Goal: Task Accomplishment & Management: Use online tool/utility

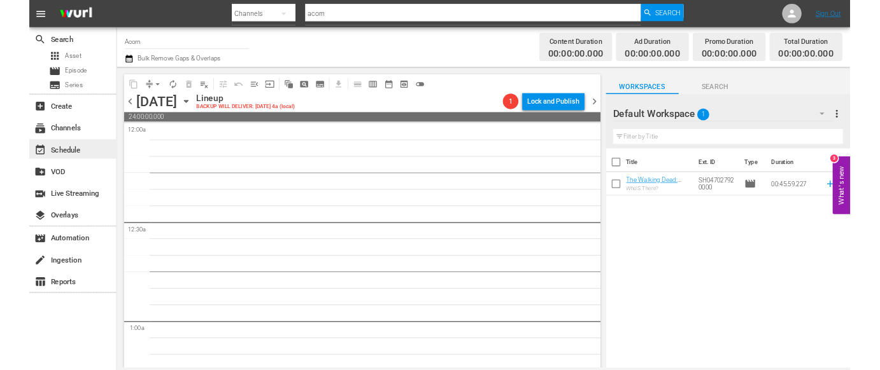
scroll to position [4259, 0]
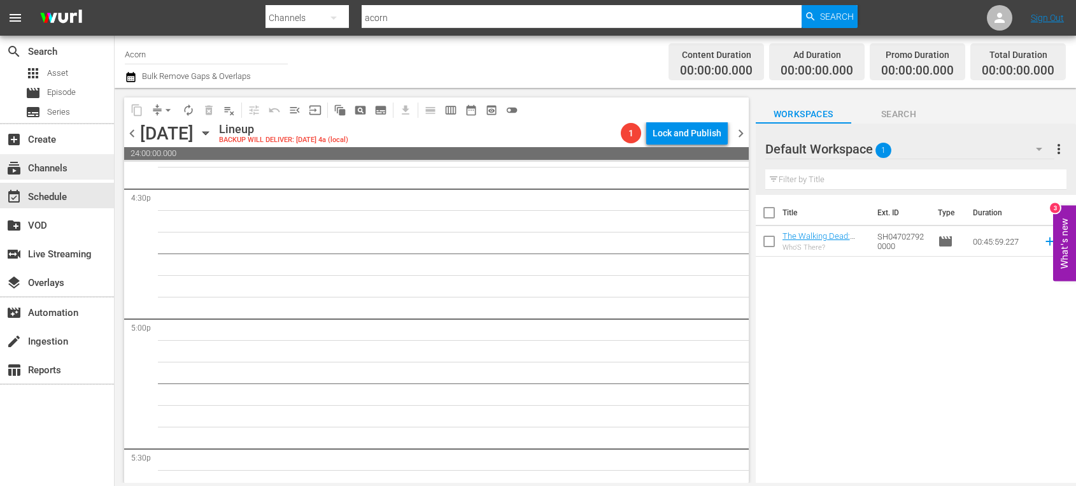
click at [70, 166] on div "subscriptions Channels" at bounding box center [35, 165] width 71 height 11
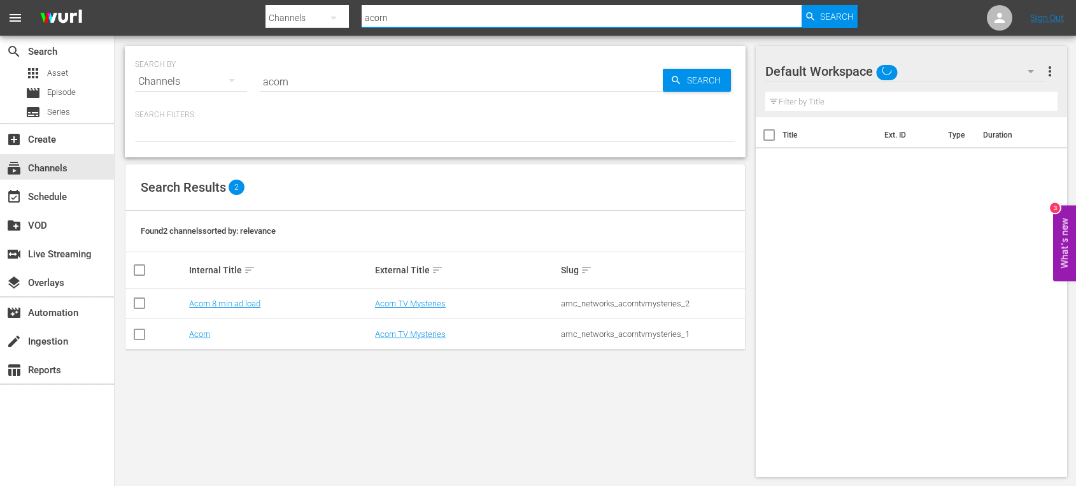
drag, startPoint x: 404, startPoint y: 15, endPoint x: 350, endPoint y: 15, distance: 54.1
click at [350, 15] on div "Search By Channels Search ID, Title, Description, Keywords, or Category acorn S…" at bounding box center [561, 18] width 592 height 31
type input "msg"
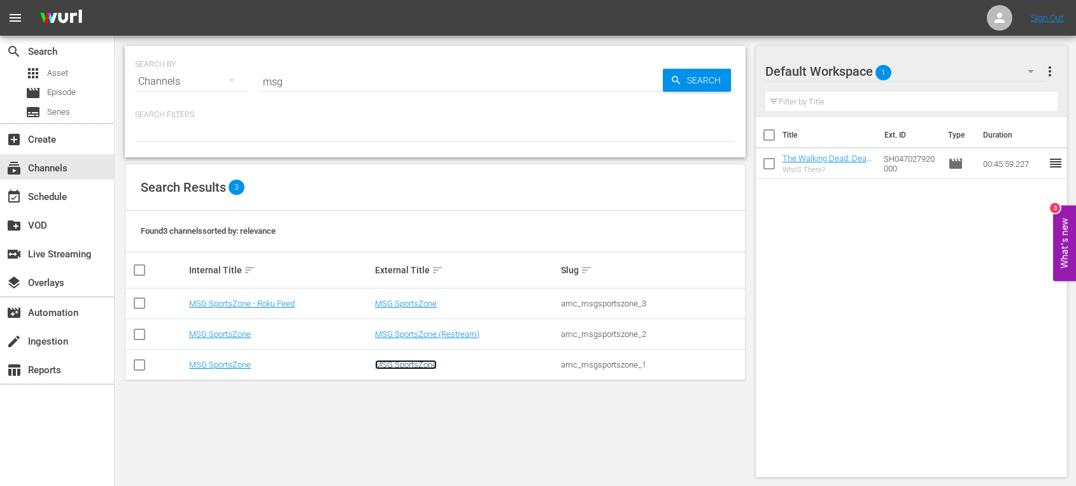
click at [407, 362] on link "MSG SportsZone" at bounding box center [406, 365] width 62 height 10
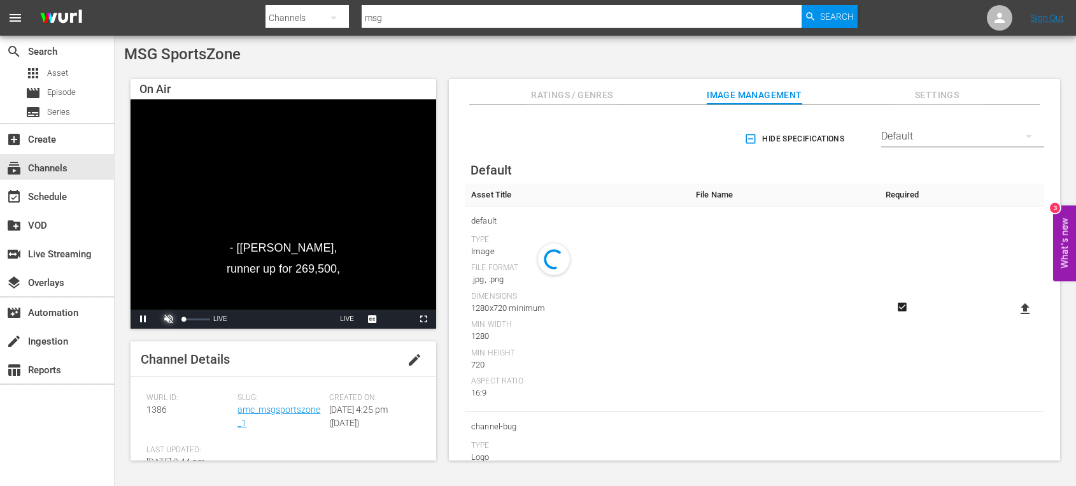
click at [169, 319] on span "Video Player" at bounding box center [169, 319] width 0 height 0
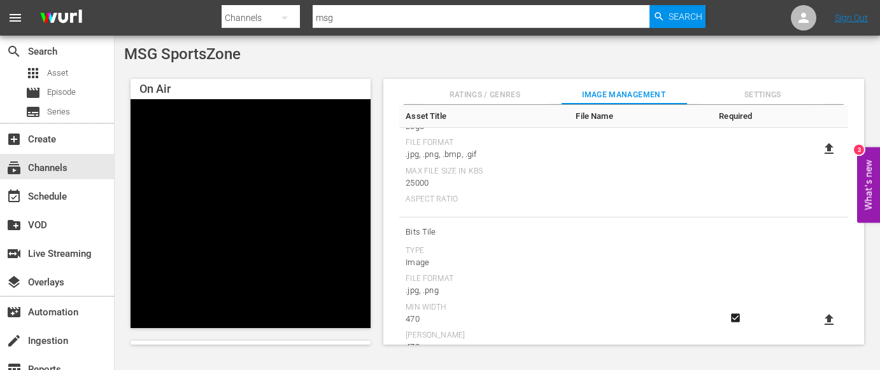
scroll to position [331, 0]
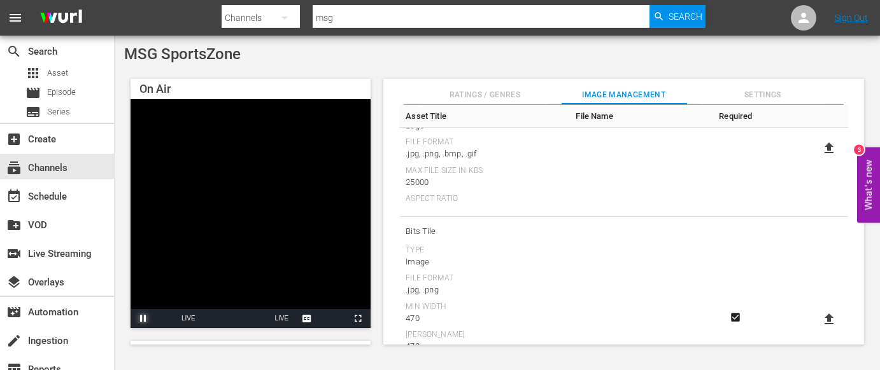
click at [143, 319] on span "Video Player" at bounding box center [143, 319] width 0 height 0
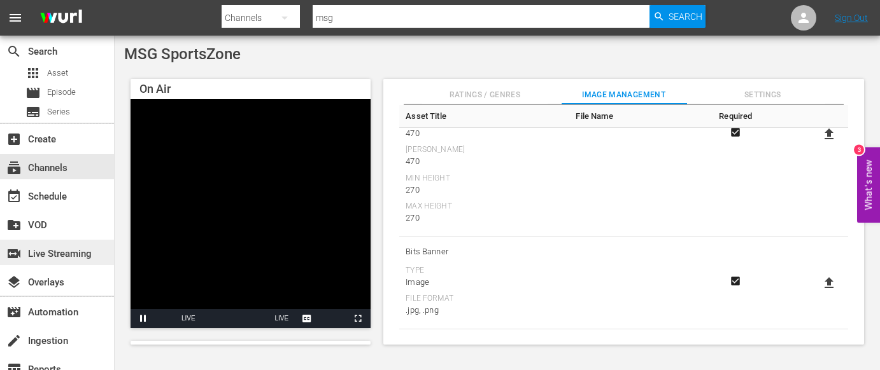
click at [60, 248] on div "switch_video Live Streaming" at bounding box center [35, 251] width 71 height 11
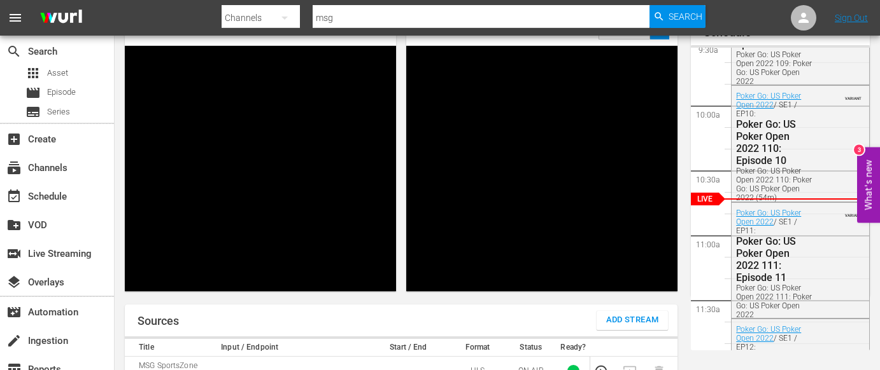
scroll to position [223, 0]
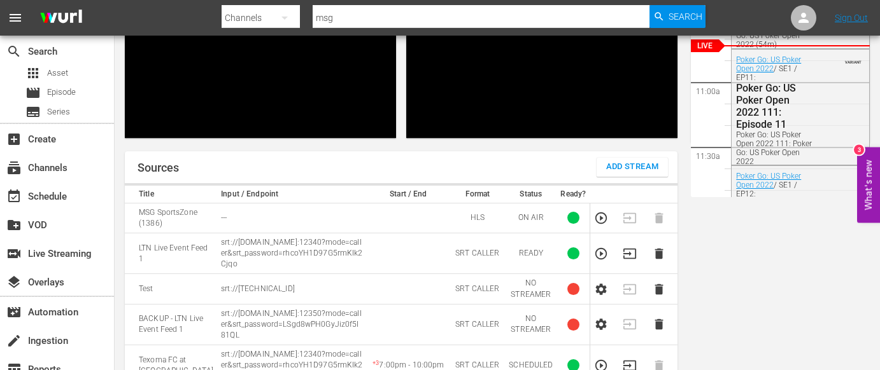
drag, startPoint x: 277, startPoint y: 253, endPoint x: 209, endPoint y: 227, distance: 72.3
click at [217, 233] on td "srt://[DOMAIN_NAME]:12340?mode=caller&srt_password=rhcoYH1D97G5rmKIk2Cjqo" at bounding box center [292, 253] width 150 height 41
copy p "srt://[DOMAIN_NAME]:12340?mode=caller&srt_password=rhcoYH1D97G5rmKIk2Cjqo"
click at [414, 239] on td at bounding box center [408, 253] width 83 height 41
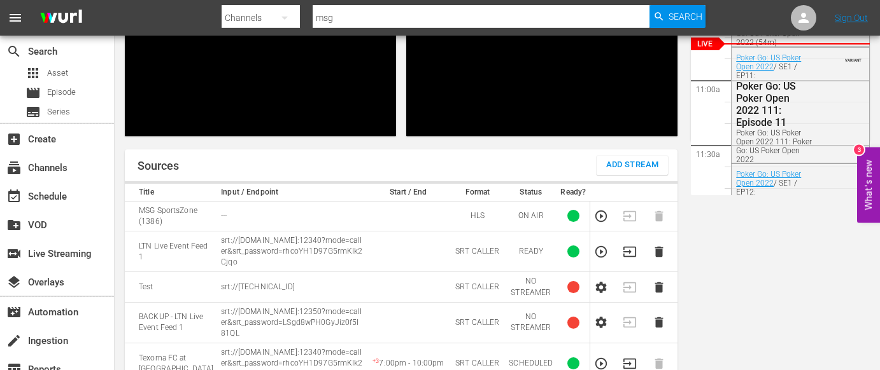
scroll to position [280, 0]
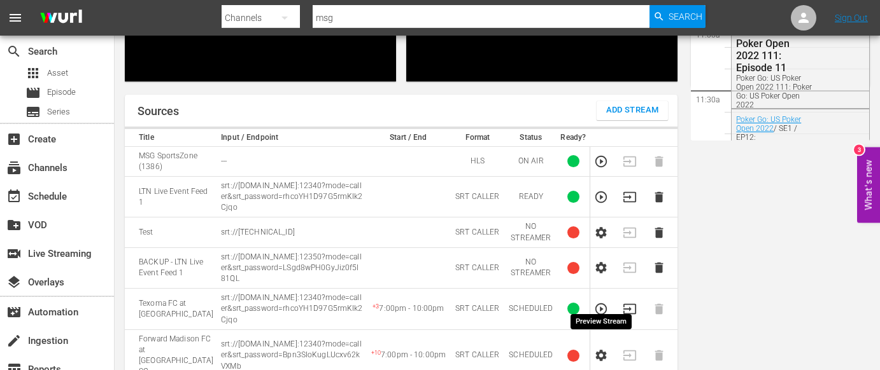
click at [603, 302] on icon "button" at bounding box center [601, 309] width 14 height 14
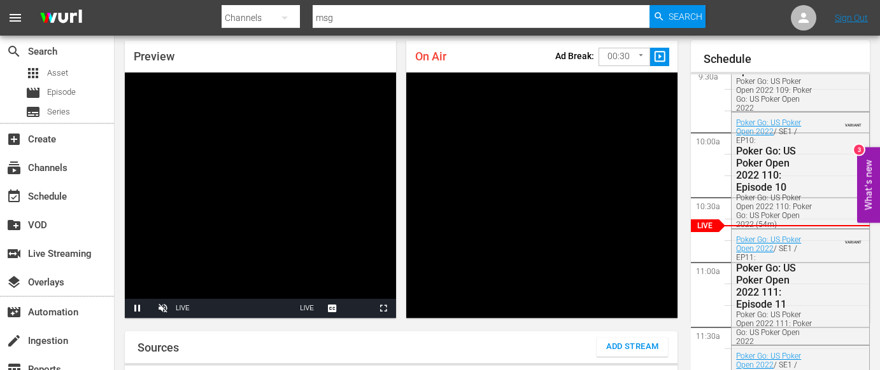
scroll to position [59, 0]
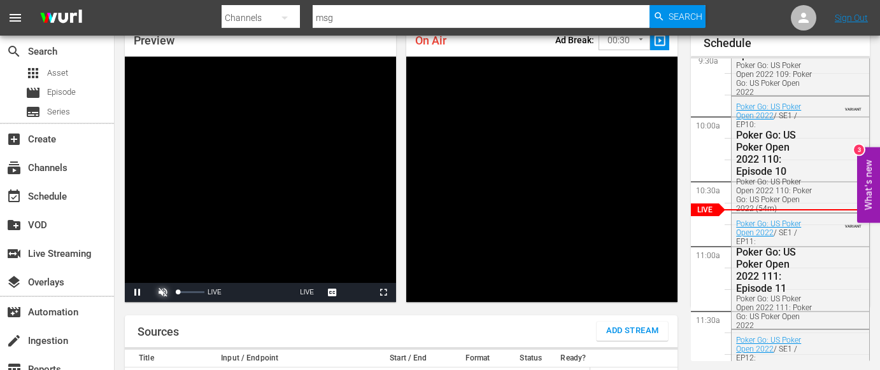
click at [163, 293] on span "Video Player" at bounding box center [163, 293] width 0 height 0
drag, startPoint x: 202, startPoint y: 281, endPoint x: 194, endPoint y: 281, distance: 8.3
click at [194, 292] on div "Volume Level" at bounding box center [186, 293] width 16 height 2
drag, startPoint x: 194, startPoint y: 283, endPoint x: 185, endPoint y: 282, distance: 8.3
click at [185, 292] on div "Volume Level" at bounding box center [182, 293] width 8 height 2
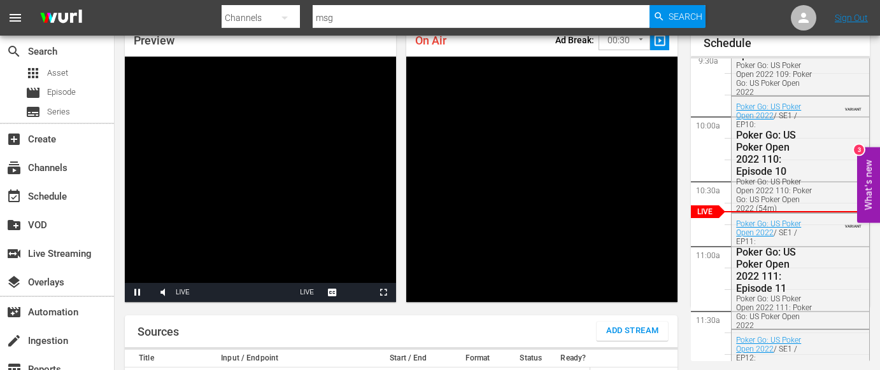
click at [0, 0] on span "English Captions" at bounding box center [0, 0] width 0 height 0
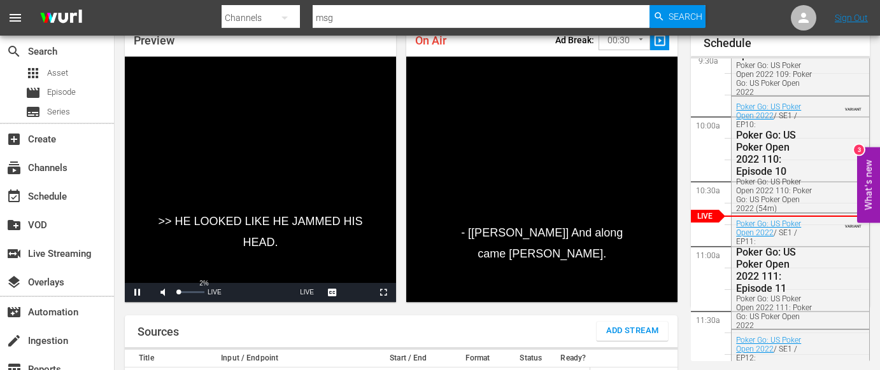
click at [178, 292] on div "Volume Level" at bounding box center [178, 293] width 1 height 2
click at [181, 292] on div "Volume Level" at bounding box center [179, 293] width 3 height 2
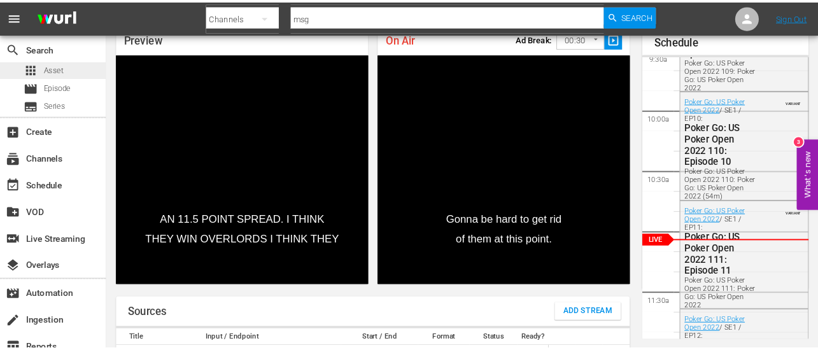
scroll to position [1241, 0]
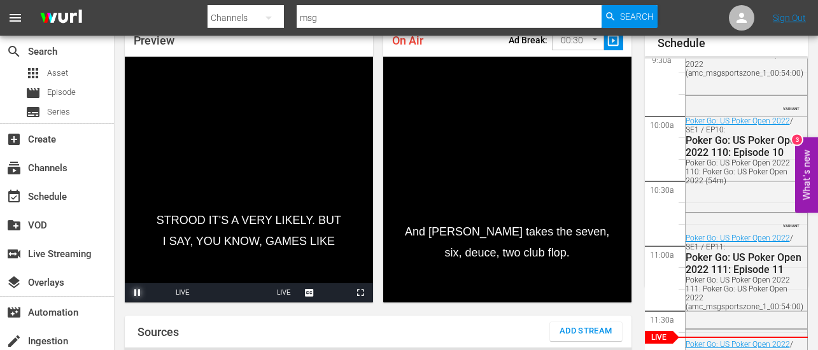
click at [137, 293] on span "Video Player" at bounding box center [137, 293] width 0 height 0
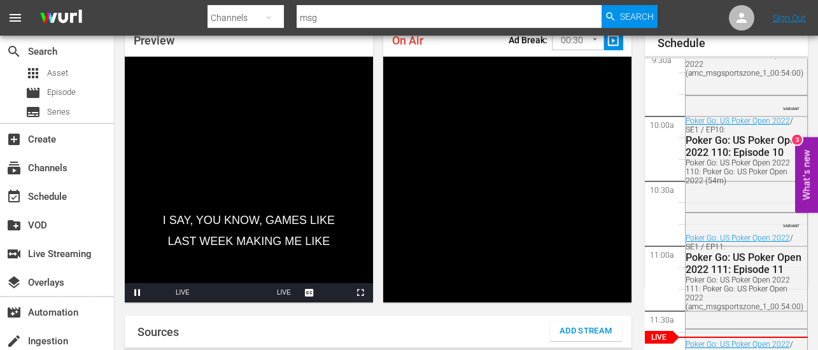
click at [185, 291] on div "Stream Type LIVE" at bounding box center [183, 292] width 14 height 19
click at [166, 290] on div "Mute 27%" at bounding box center [178, 292] width 57 height 19
click at [137, 293] on span "Video Player" at bounding box center [137, 293] width 0 height 0
